Goal: Task Accomplishment & Management: Use online tool/utility

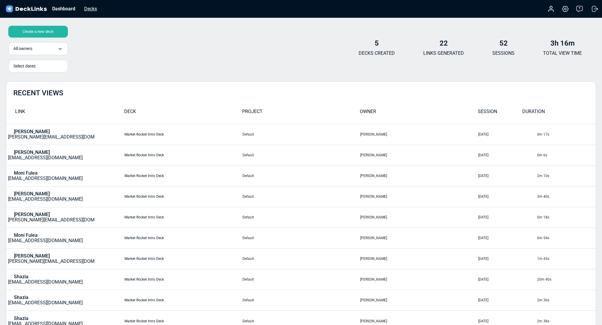
click at [97, 11] on div "Decks" at bounding box center [90, 8] width 19 height 7
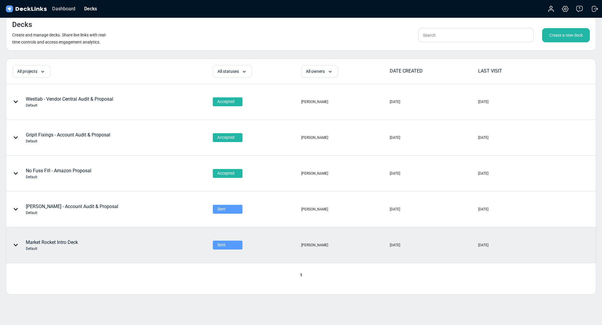
click at [53, 243] on div "Market Rocket Intro Deck Default" at bounding box center [52, 245] width 52 height 12
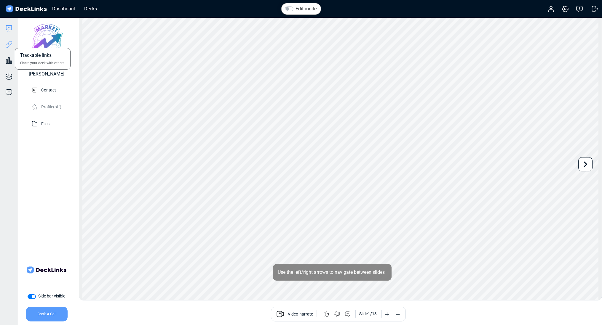
click at [8, 46] on icon at bounding box center [8, 45] width 4 height 4
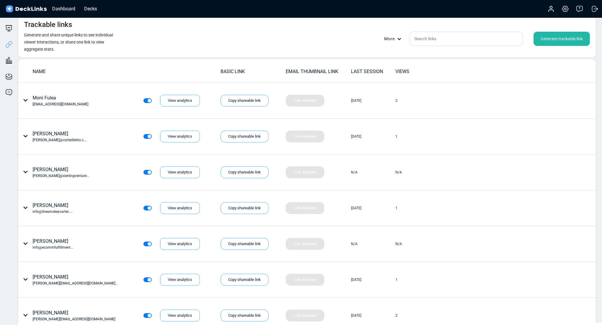
click at [547, 41] on div "Generate trackable link" at bounding box center [561, 39] width 56 height 14
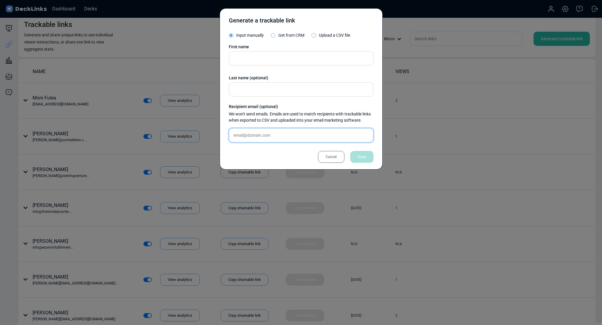
click at [243, 136] on input "text" at bounding box center [301, 135] width 145 height 14
paste input "[EMAIL_ADDRESS][DOMAIN_NAME]"
type input "[EMAIL_ADDRESS][DOMAIN_NAME]"
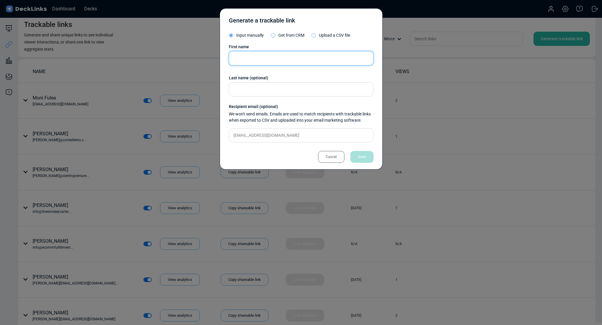
click at [245, 59] on input "text" at bounding box center [301, 58] width 145 height 14
type input "Karam"
click at [368, 158] on div "Save" at bounding box center [361, 157] width 23 height 12
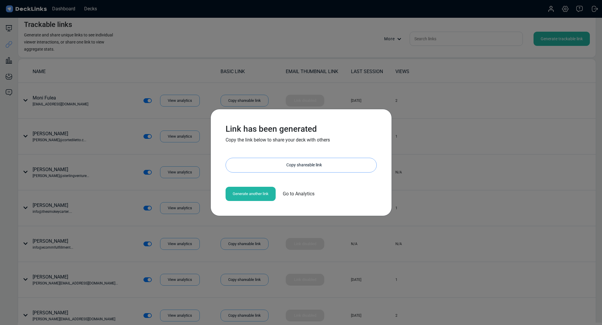
click at [266, 164] on div "Copy shareable link" at bounding box center [304, 165] width 145 height 14
click at [290, 166] on div "Link copied!" at bounding box center [304, 165] width 145 height 14
